Goal: Information Seeking & Learning: Learn about a topic

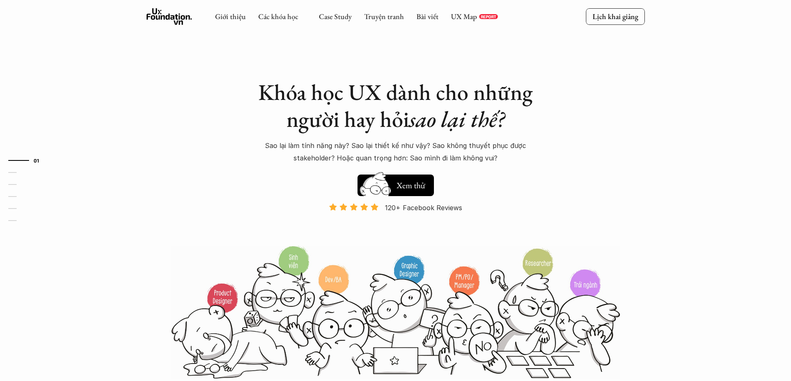
click at [386, 189] on img at bounding box center [375, 191] width 44 height 38
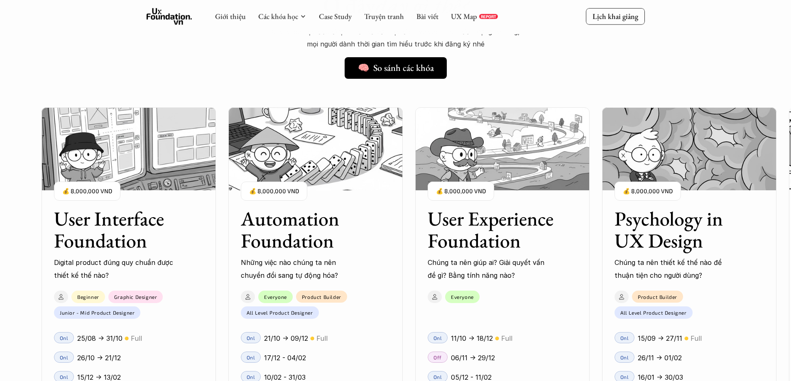
scroll to position [754, 0]
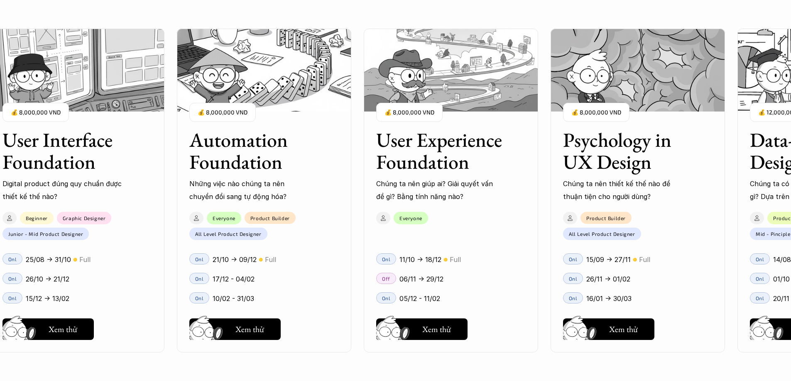
drag, startPoint x: 683, startPoint y: 250, endPoint x: 551, endPoint y: 250, distance: 132.4
click at [551, 250] on div "User Interface Foundation Digital product đúng quy chuẩn được thiết kế thế nào?…" at bounding box center [395, 190] width 708 height 381
click at [408, 260] on p "11/10 -> 18/12" at bounding box center [420, 260] width 42 height 12
click at [425, 261] on p "11/10 -> 18/12" at bounding box center [420, 260] width 42 height 12
click at [429, 325] on h5 "Hay thôi" at bounding box center [436, 329] width 28 height 12
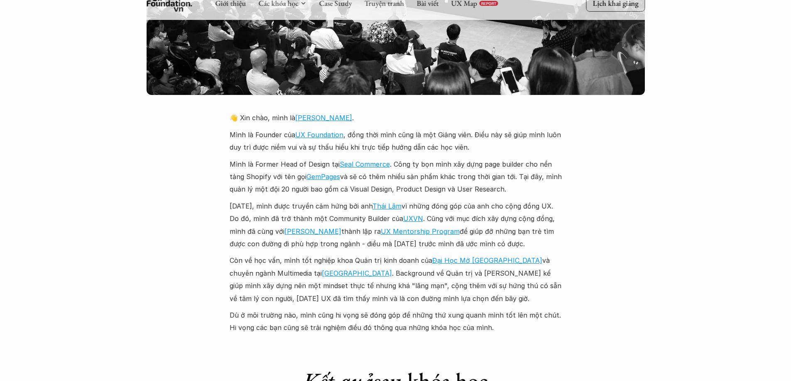
scroll to position [1867, 0]
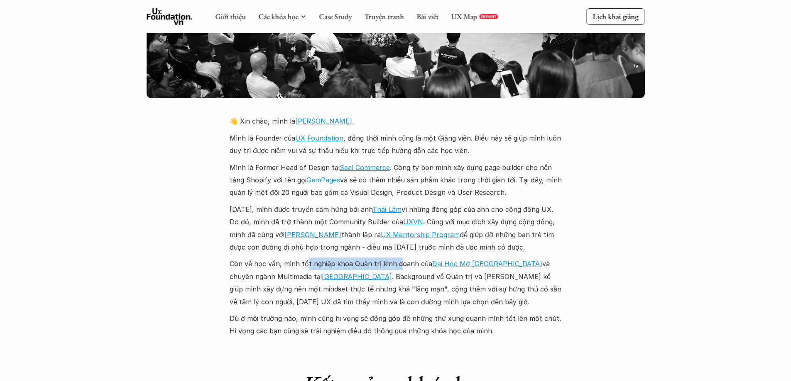
drag, startPoint x: 304, startPoint y: 253, endPoint x: 397, endPoint y: 253, distance: 92.5
click at [397, 258] on p "Còn về học vấn, mình tốt nghiệp khoa Quản trị kinh doanh của [GEOGRAPHIC_DATA] …" at bounding box center [395, 283] width 332 height 51
click at [403, 281] on p "Còn về học vấn, mình tốt nghiệp khoa Quản trị kinh doanh của [GEOGRAPHIC_DATA] …" at bounding box center [395, 283] width 332 height 51
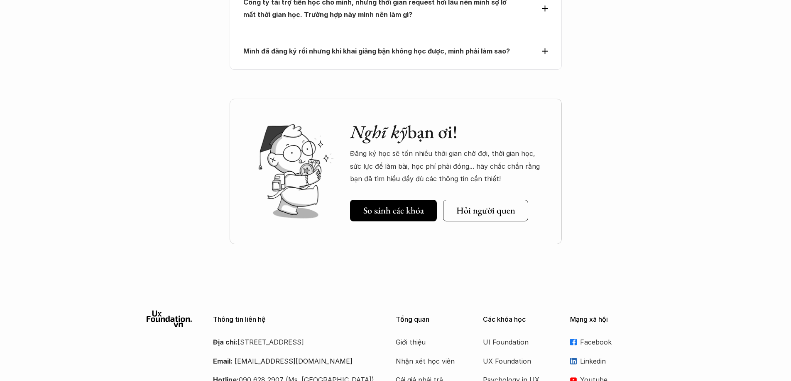
scroll to position [3818, 0]
